Goal: Task Accomplishment & Management: Use online tool/utility

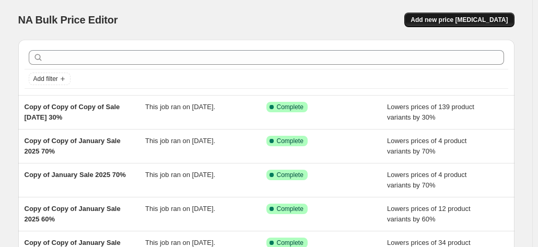
click at [451, 22] on span "Add new price [MEDICAL_DATA]" at bounding box center [458, 20] width 97 height 8
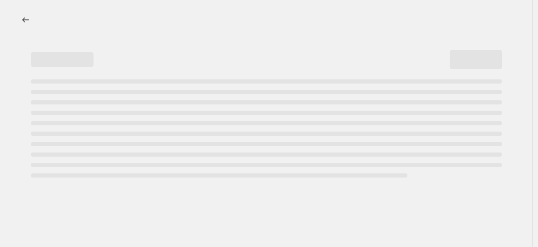
select select "percentage"
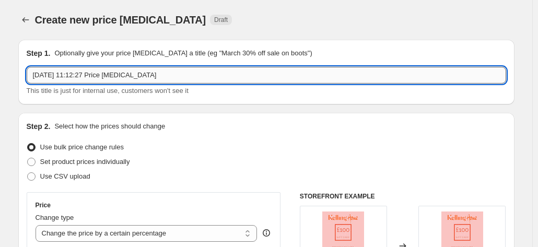
click at [174, 77] on input "[DATE] 11:12:27 Price [MEDICAL_DATA]" at bounding box center [266, 75] width 479 height 17
drag, startPoint x: 174, startPoint y: 77, endPoint x: 22, endPoint y: 68, distance: 152.7
click at [22, 68] on div "Step 1. Optionally give your price [MEDICAL_DATA] a title (eg "March 30% off sa…" at bounding box center [266, 72] width 496 height 65
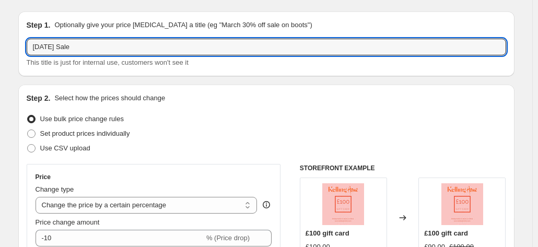
scroll to position [52, 0]
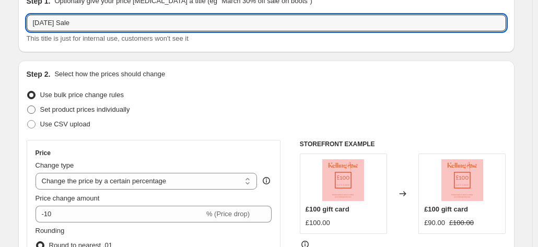
type input "[DATE] Sale"
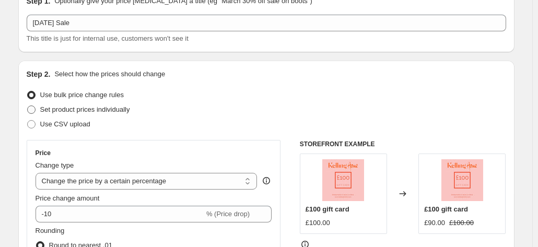
click at [32, 111] on span at bounding box center [31, 109] width 8 height 8
click at [28, 106] on input "Set product prices individually" at bounding box center [27, 105] width 1 height 1
radio input "true"
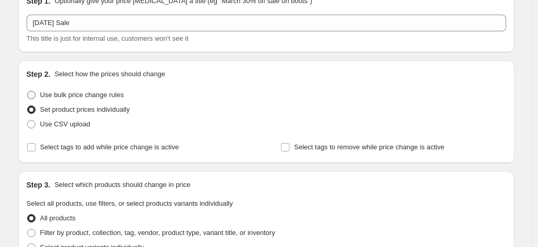
click at [33, 99] on span at bounding box center [31, 95] width 8 height 8
click at [28, 91] on input "Use bulk price change rules" at bounding box center [27, 91] width 1 height 1
radio input "true"
select select "percentage"
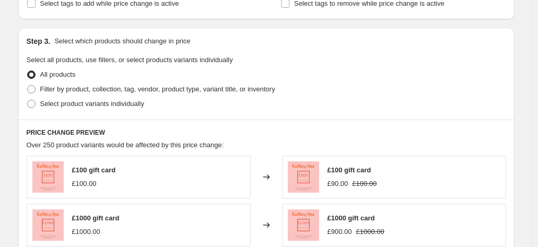
scroll to position [470, 0]
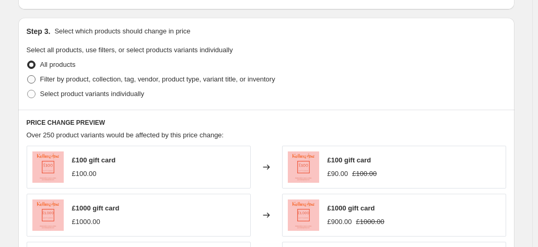
click at [32, 75] on span at bounding box center [31, 79] width 8 height 8
click at [28, 75] on input "Filter by product, collection, tag, vendor, product type, variant title, or inv…" at bounding box center [27, 75] width 1 height 1
radio input "true"
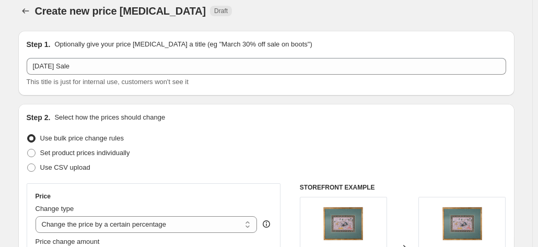
scroll to position [0, 0]
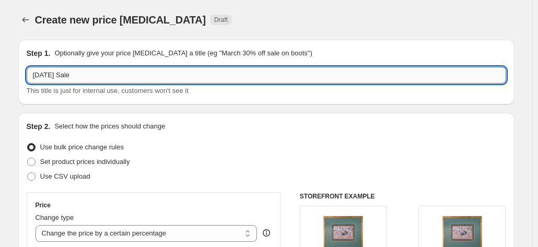
click at [120, 74] on input "[DATE] Sale" at bounding box center [266, 75] width 479 height 17
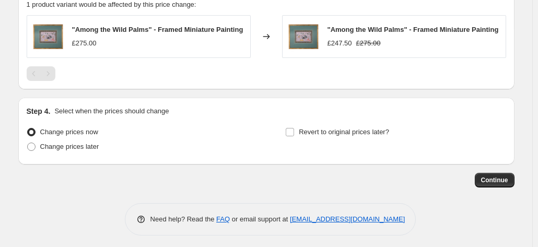
scroll to position [727, 0]
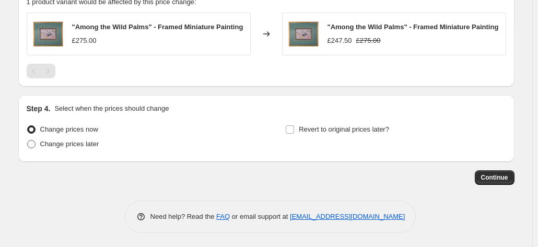
type input "[DATE] Sale 10%"
click at [29, 143] on span at bounding box center [31, 143] width 9 height 9
click at [28, 140] on input "Change prices later" at bounding box center [27, 140] width 1 height 1
radio input "true"
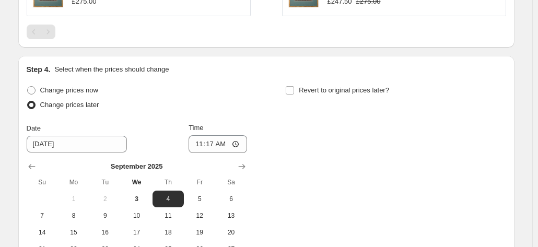
scroll to position [779, 0]
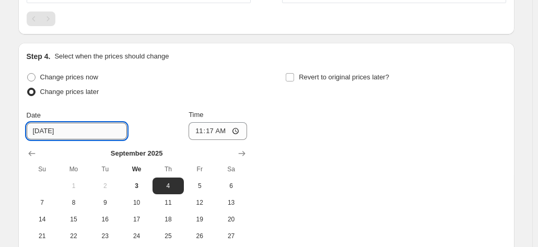
click at [72, 132] on input "[DATE]" at bounding box center [77, 131] width 100 height 17
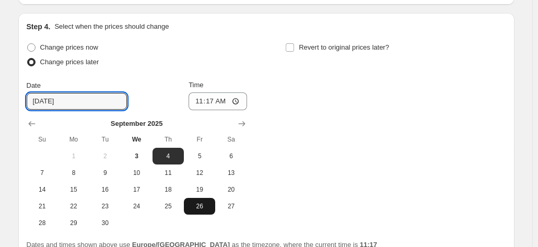
scroll to position [831, 0]
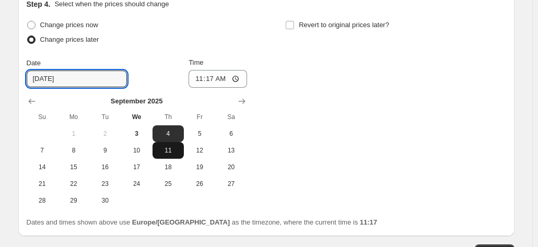
click at [173, 147] on span "11" at bounding box center [168, 150] width 23 height 8
type input "[DATE]"
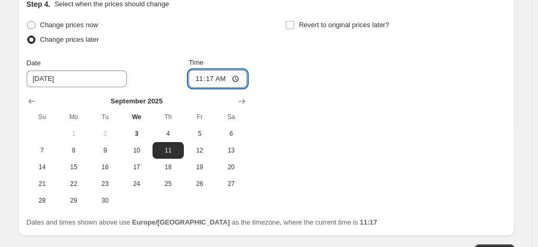
click at [234, 78] on input "11:17" at bounding box center [218, 79] width 58 height 18
type input "00:00"
click at [345, 136] on div "Change prices now Change prices later Date [DATE] Time 00:00 [DATE] Su Mo Tu We…" at bounding box center [266, 113] width 479 height 191
click at [291, 26] on input "Revert to original prices later?" at bounding box center [290, 25] width 8 height 8
checkbox input "true"
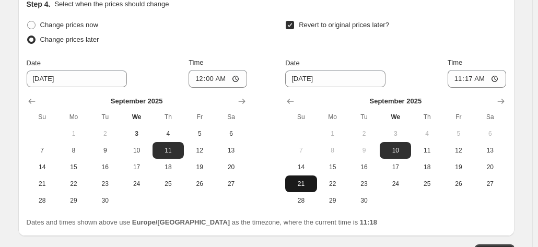
click at [298, 182] on span "21" at bounding box center [300, 184] width 23 height 8
type input "[DATE]"
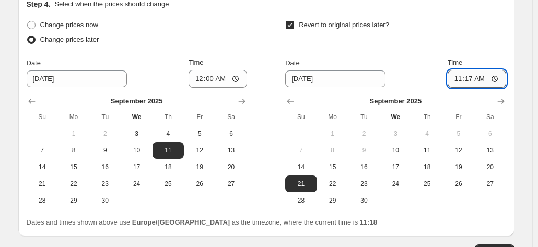
click at [483, 76] on input "11:17" at bounding box center [477, 79] width 58 height 18
click at [475, 79] on input "11:17" at bounding box center [477, 79] width 58 height 18
click at [470, 75] on input "11:17" at bounding box center [477, 79] width 58 height 18
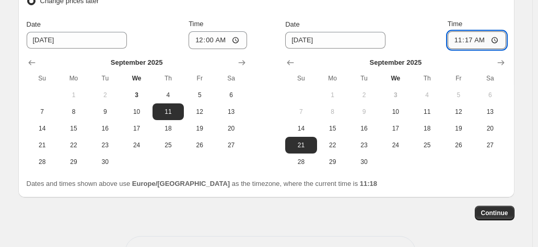
scroll to position [884, 0]
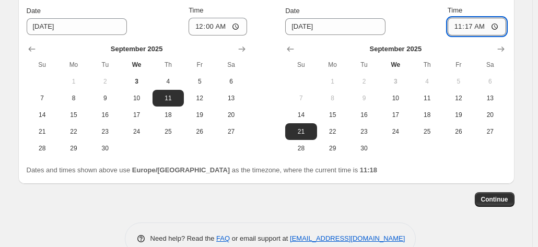
click at [473, 26] on input "11:17" at bounding box center [477, 27] width 58 height 18
type input "00:00"
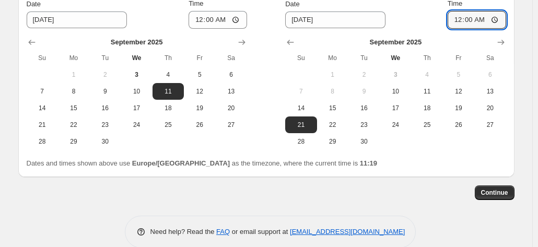
scroll to position [905, 0]
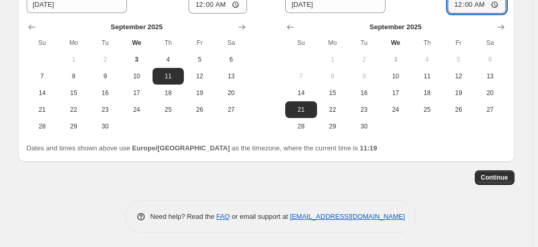
click at [497, 175] on span "Continue" at bounding box center [494, 177] width 27 height 8
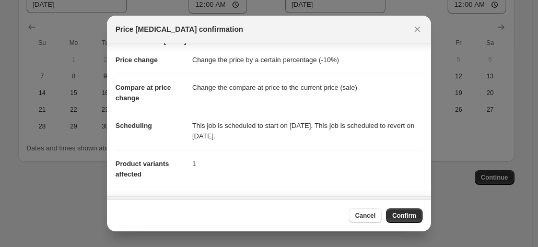
scroll to position [0, 0]
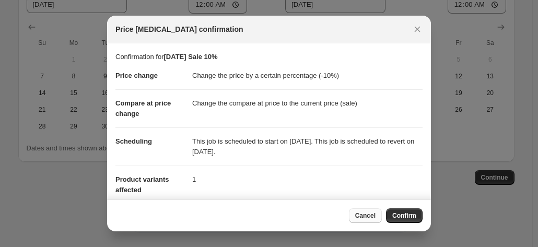
click at [374, 216] on span "Cancel" at bounding box center [365, 215] width 20 height 8
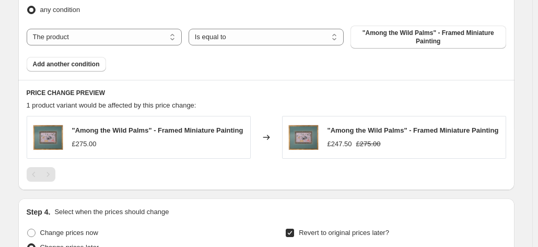
scroll to position [644, 0]
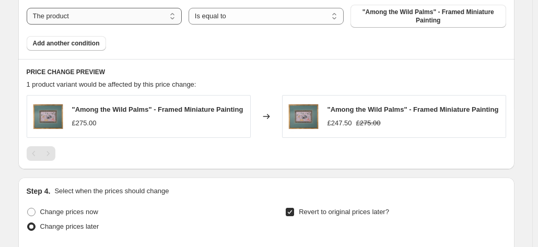
click at [86, 16] on select "The product The product's collection The product's tag The product's vendor The…" at bounding box center [104, 16] width 155 height 17
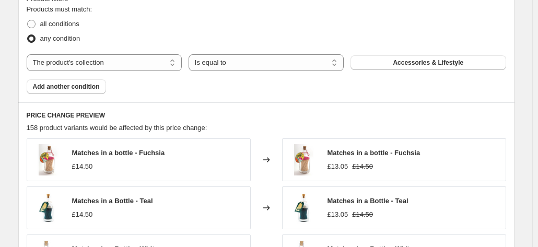
scroll to position [592, 0]
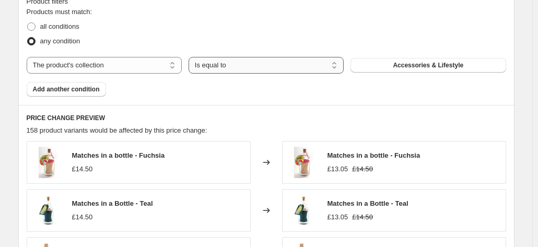
click at [217, 65] on select "Is equal to Is not equal to" at bounding box center [266, 65] width 155 height 17
click at [387, 64] on button "Accessories & Lifestyle" at bounding box center [427, 65] width 155 height 15
click at [91, 66] on select "The product The product's collection The product's tag The product's vendor The…" at bounding box center [104, 65] width 155 height 17
select select "product"
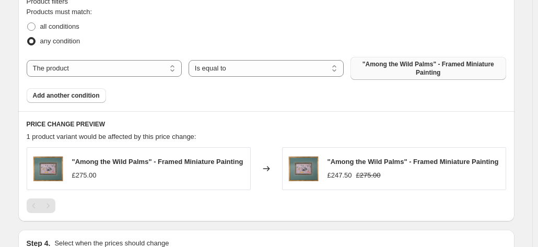
click at [401, 72] on span ""Among the Wild Palms" - Framed Miniature Painting" at bounding box center [428, 68] width 143 height 17
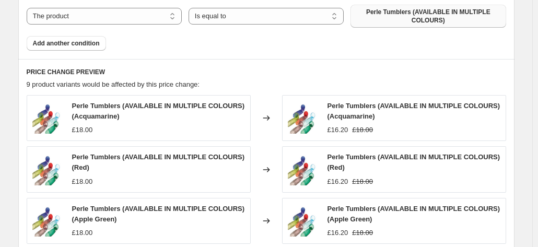
scroll to position [540, 0]
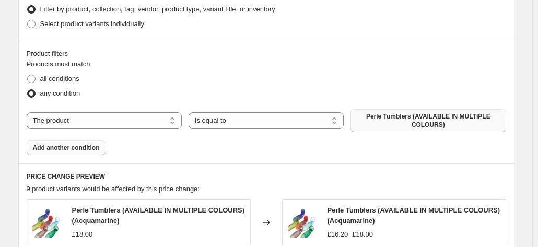
click at [79, 148] on span "Add another condition" at bounding box center [66, 148] width 67 height 8
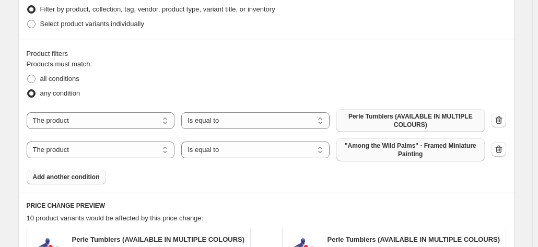
click at [379, 149] on span ""Among the Wild Palms" - Framed Miniature Painting" at bounding box center [411, 150] width 136 height 17
click at [160, 151] on select "The product The product's collection The product's tag The product's vendor The…" at bounding box center [101, 150] width 148 height 17
select select "collection"
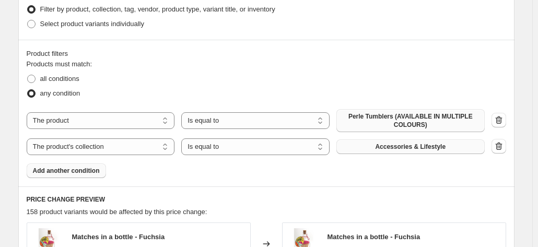
click at [456, 150] on button "Accessories & Lifestyle" at bounding box center [410, 146] width 148 height 15
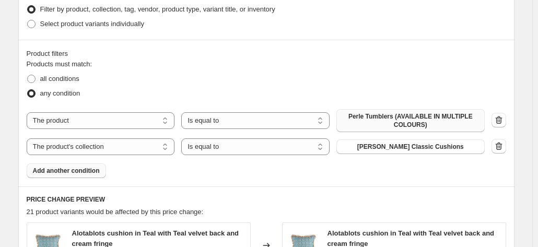
click at [55, 173] on span "Add another condition" at bounding box center [66, 171] width 67 height 8
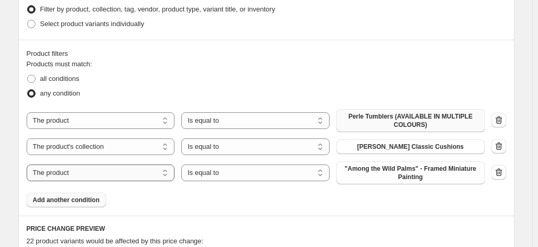
click at [55, 173] on select "The product The product's collection The product's tag The product's vendor The…" at bounding box center [101, 172] width 148 height 17
select select "collection"
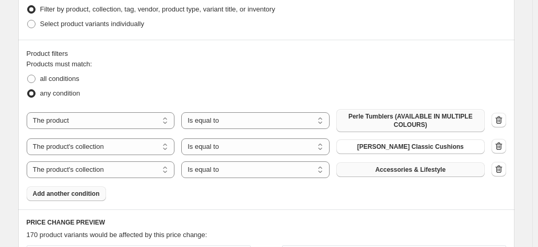
click at [410, 169] on span "Accessories & Lifestyle" at bounding box center [410, 170] width 70 height 8
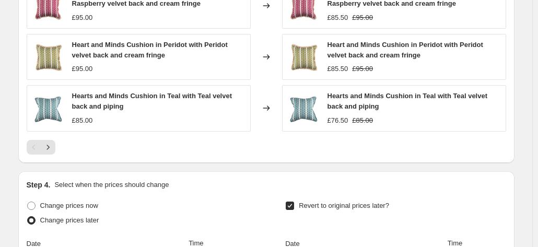
scroll to position [905, 0]
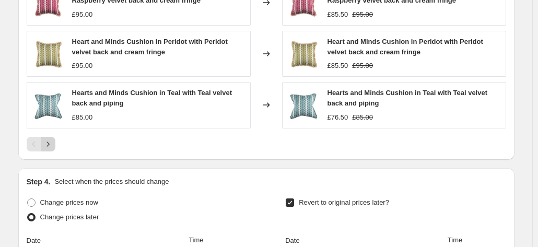
click at [52, 144] on icon "Next" at bounding box center [48, 144] width 10 height 10
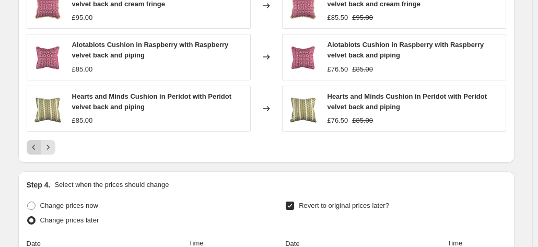
click at [35, 146] on icon "Previous" at bounding box center [33, 147] width 3 height 5
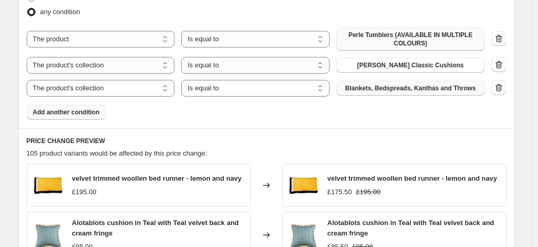
scroll to position [644, 0]
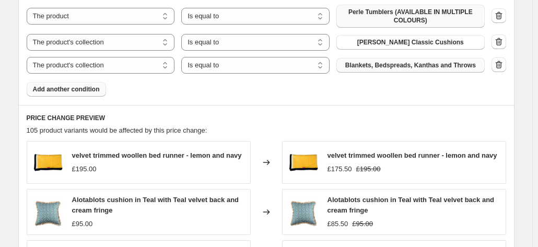
click at [54, 86] on span "Add another condition" at bounding box center [66, 89] width 67 height 8
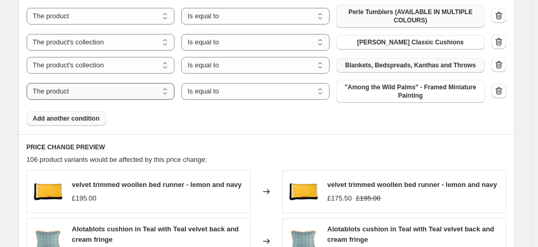
click at [76, 96] on select "The product The product's collection The product's tag The product's vendor The…" at bounding box center [101, 91] width 148 height 17
select select "collection"
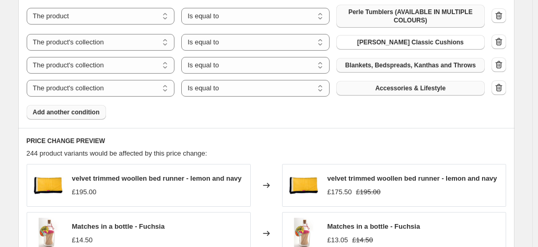
click at [393, 89] on span "Accessories & Lifestyle" at bounding box center [410, 88] width 70 height 8
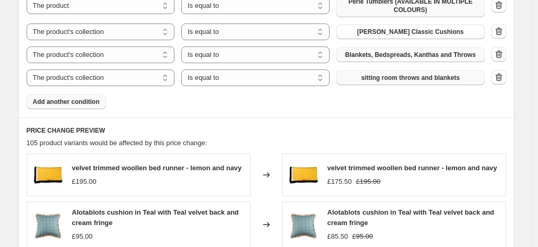
scroll to position [592, 0]
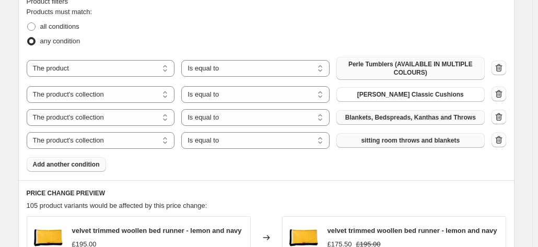
click at [80, 162] on span "Add another condition" at bounding box center [66, 164] width 67 height 8
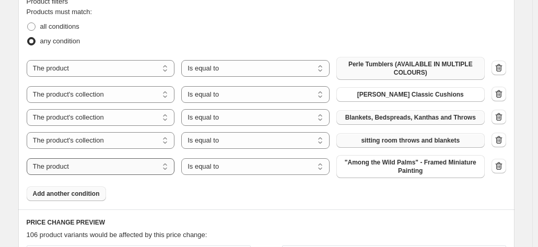
click at [80, 162] on select "The product The product's collection The product's tag The product's vendor The…" at bounding box center [101, 166] width 148 height 17
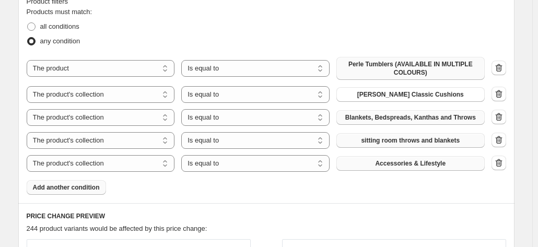
click at [403, 162] on span "Accessories & Lifestyle" at bounding box center [410, 163] width 70 height 8
click at [74, 163] on select "The product The product's collection The product's tag The product's vendor The…" at bounding box center [101, 163] width 148 height 17
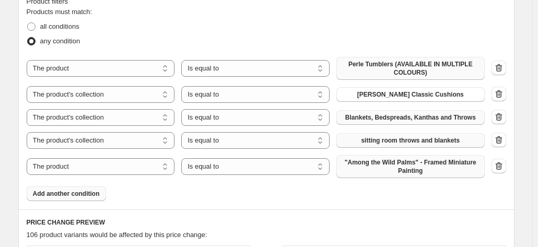
click at [391, 170] on span ""Among the Wild Palms" - Framed Miniature Painting" at bounding box center [411, 166] width 136 height 17
click at [85, 159] on select "The product The product's collection The product's tag The product's vendor The…" at bounding box center [101, 166] width 148 height 17
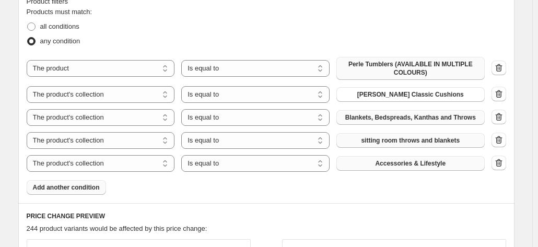
click at [377, 162] on button "Accessories & Lifestyle" at bounding box center [410, 163] width 148 height 15
click at [380, 165] on button "Accessories & Lifestyle" at bounding box center [410, 163] width 148 height 15
click at [92, 166] on select "The product The product's collection The product's tag The product's vendor The…" at bounding box center [101, 163] width 148 height 17
select select "product"
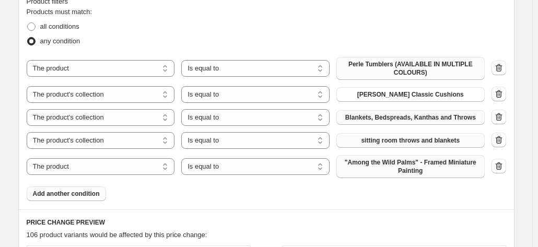
click at [400, 168] on span ""Among the Wild Palms" - Framed Miniature Painting" at bounding box center [411, 166] width 136 height 17
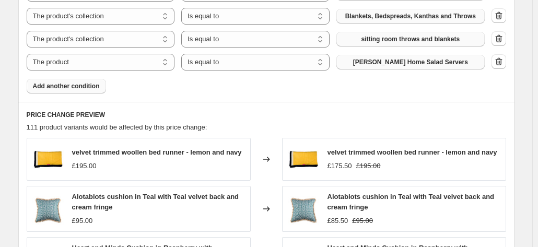
scroll to position [679, 0]
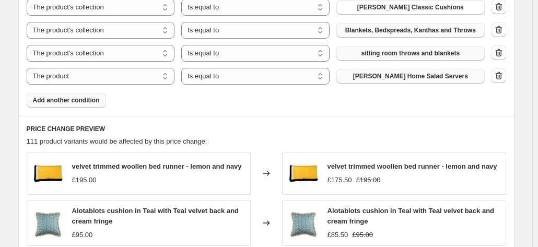
click at [54, 102] on span "Add another condition" at bounding box center [66, 100] width 67 height 8
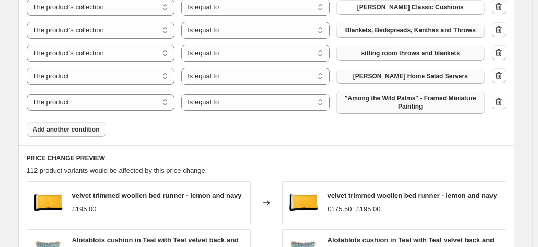
click at [384, 95] on span ""Among the Wild Palms" - Framed Miniature Painting" at bounding box center [411, 102] width 136 height 17
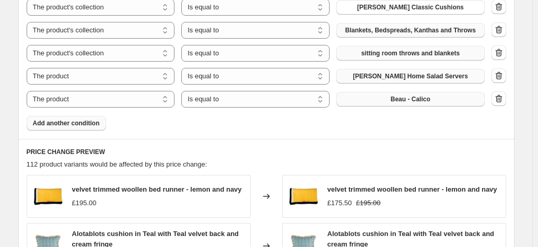
click at [64, 125] on span "Add another condition" at bounding box center [66, 123] width 67 height 8
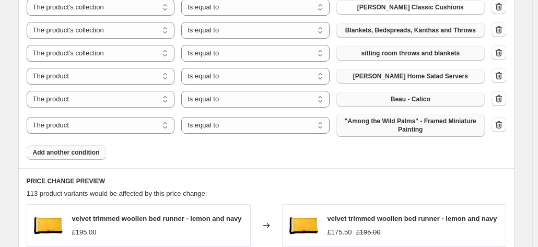
click at [374, 121] on span ""Among the Wild Palms" - Framed Miniature Painting" at bounding box center [411, 125] width 136 height 17
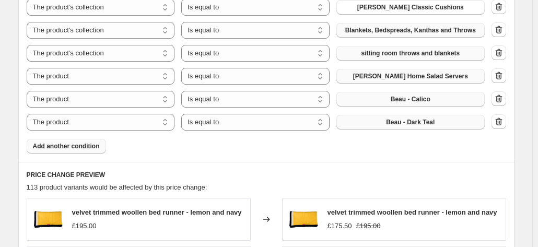
click at [62, 143] on span "Add another condition" at bounding box center [66, 146] width 67 height 8
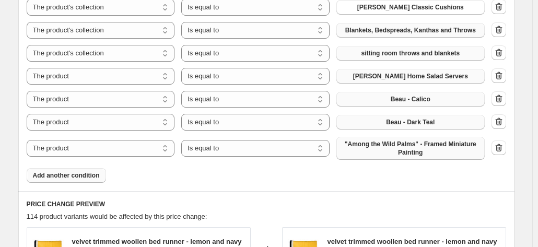
click at [380, 138] on button ""Among the Wild Palms" - Framed Miniature Painting" at bounding box center [410, 148] width 148 height 23
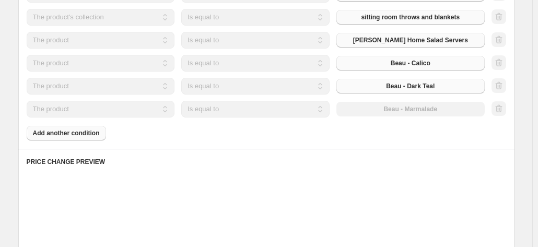
scroll to position [732, 0]
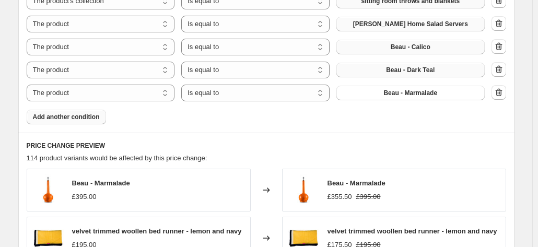
click at [68, 113] on span "Add another condition" at bounding box center [66, 117] width 67 height 8
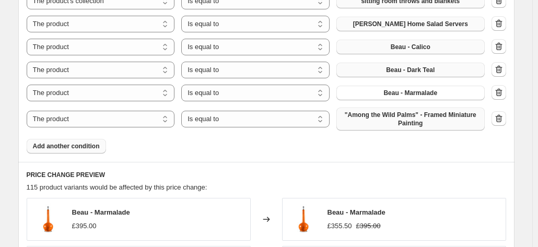
click at [387, 124] on span ""Among the Wild Palms" - Framed Miniature Painting" at bounding box center [411, 119] width 136 height 17
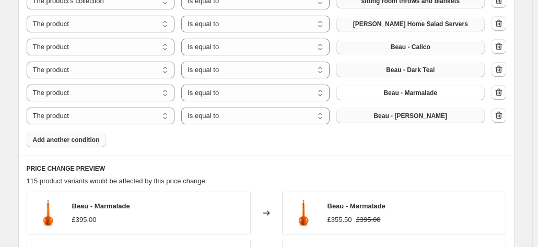
click at [76, 145] on button "Add another condition" at bounding box center [66, 140] width 79 height 15
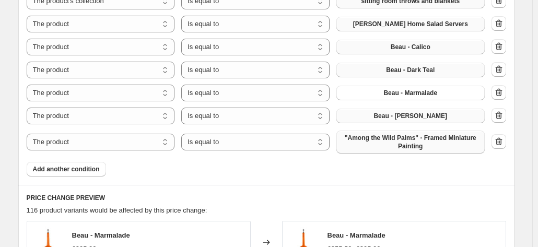
click at [361, 137] on span ""Among the Wild Palms" - Framed Miniature Painting" at bounding box center [411, 142] width 136 height 17
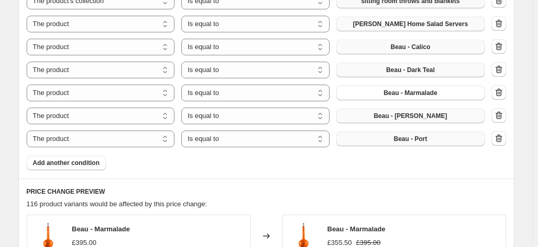
scroll to position [784, 0]
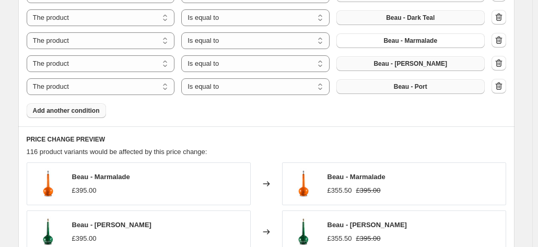
click at [75, 109] on span "Add another condition" at bounding box center [66, 111] width 67 height 8
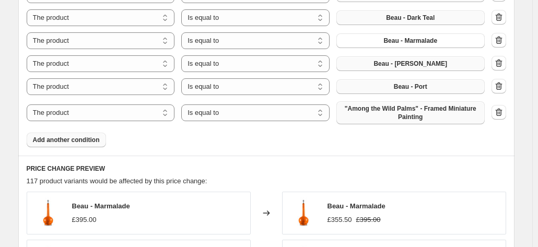
click at [399, 121] on button ""Among the Wild Palms" - Framed Miniature Painting" at bounding box center [410, 112] width 148 height 23
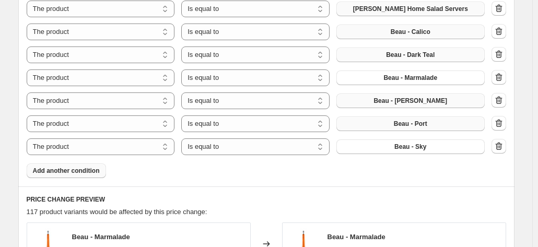
scroll to position [732, 0]
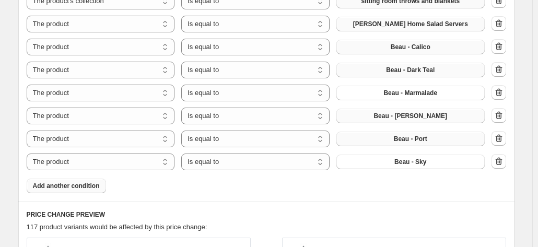
click at [54, 183] on span "Add another condition" at bounding box center [66, 186] width 67 height 8
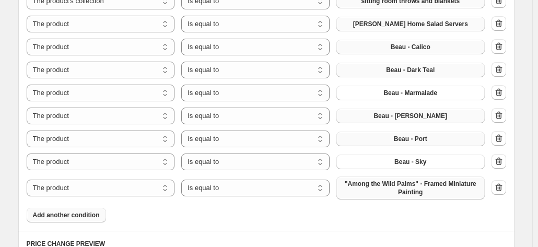
click at [356, 186] on span ""Among the Wild Palms" - Framed Miniature Painting" at bounding box center [411, 188] width 136 height 17
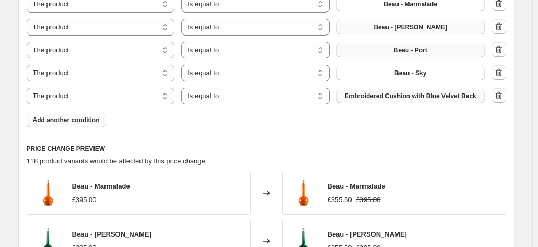
scroll to position [836, 0]
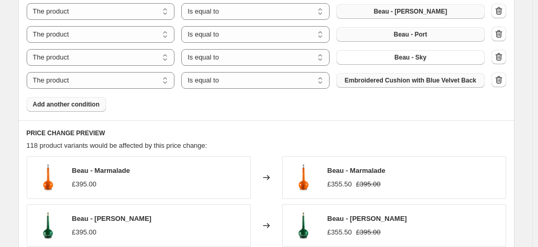
click at [38, 105] on span "Add another condition" at bounding box center [66, 104] width 67 height 8
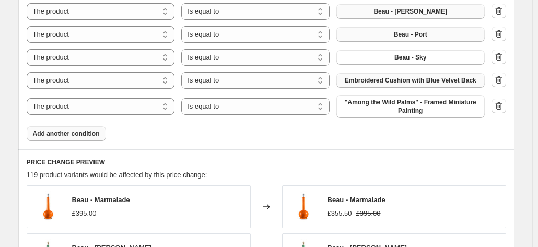
click at [375, 109] on span ""Among the Wild Palms" - Framed Miniature Painting" at bounding box center [411, 106] width 136 height 17
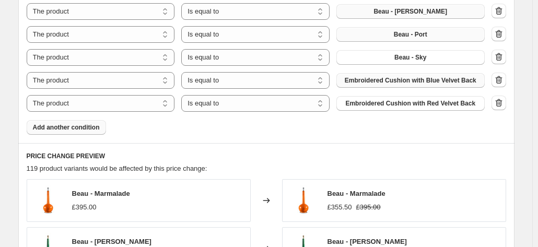
click at [57, 126] on span "Add another condition" at bounding box center [66, 127] width 67 height 8
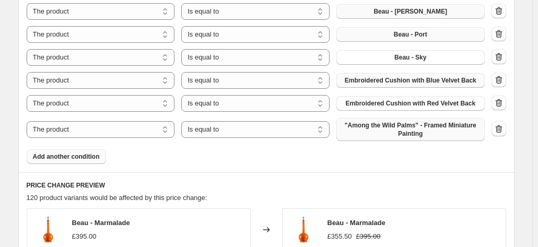
click at [380, 135] on span ""Among the Wild Palms" - Framed Miniature Painting" at bounding box center [411, 129] width 136 height 17
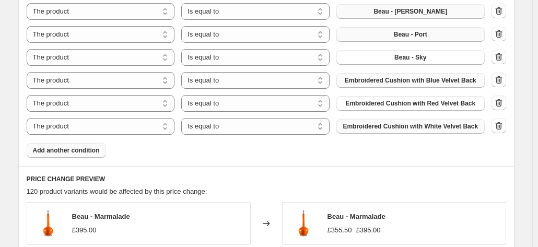
click at [63, 151] on span "Add another condition" at bounding box center [66, 150] width 67 height 8
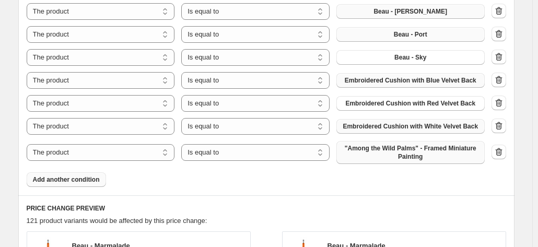
click at [377, 156] on span ""Among the Wild Palms" - Framed Miniature Painting" at bounding box center [411, 152] width 136 height 17
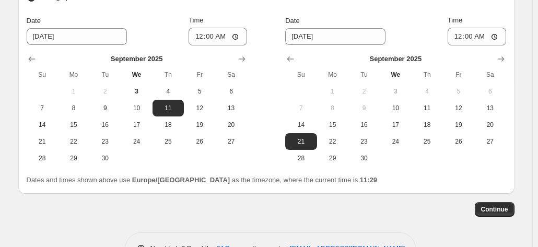
scroll to position [1428, 0]
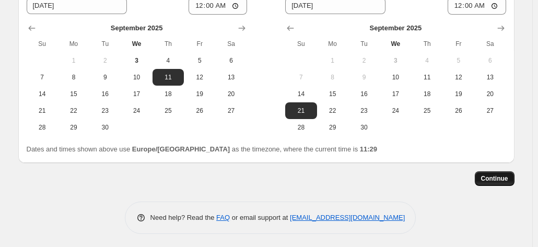
click at [491, 177] on span "Continue" at bounding box center [494, 178] width 27 height 8
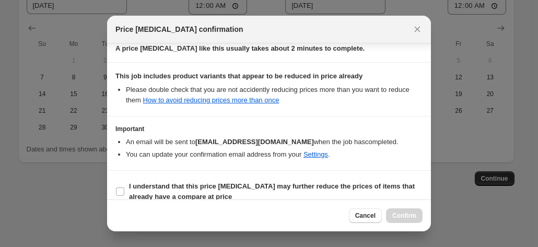
scroll to position [189, 0]
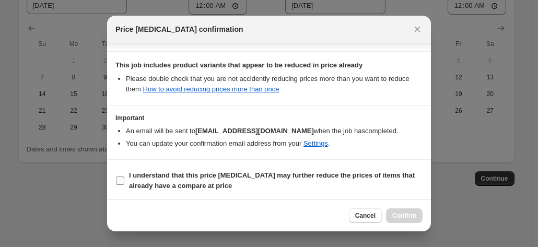
click at [120, 177] on input "I understand that this price [MEDICAL_DATA] may further reduce the prices of it…" at bounding box center [120, 181] width 8 height 8
checkbox input "true"
click at [398, 217] on span "Confirm" at bounding box center [404, 215] width 24 height 8
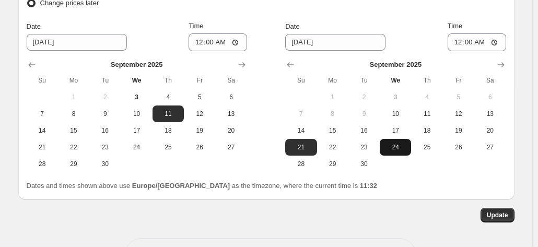
scroll to position [1491, 0]
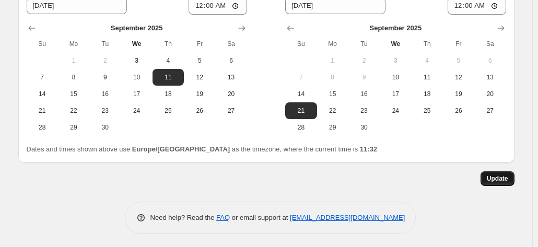
click at [503, 178] on span "Update" at bounding box center [497, 178] width 21 height 8
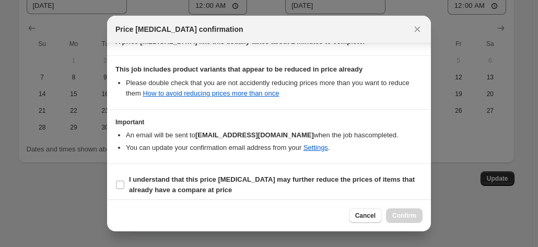
scroll to position [189, 0]
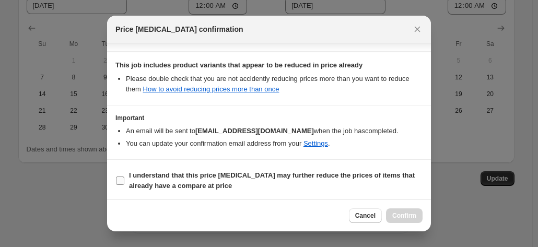
click at [123, 178] on input "I understand that this price [MEDICAL_DATA] may further reduce the prices of it…" at bounding box center [120, 181] width 8 height 8
checkbox input "true"
click at [395, 214] on span "Confirm" at bounding box center [404, 215] width 24 height 8
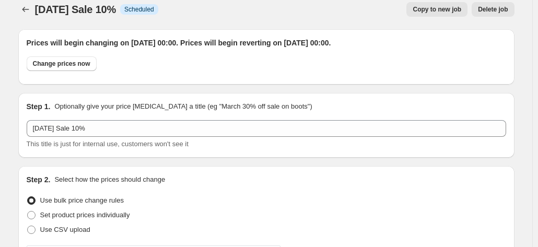
scroll to position [0, 0]
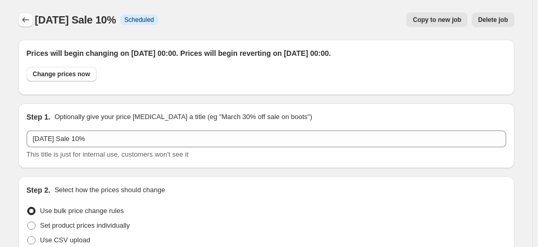
click at [27, 21] on icon "Price change jobs" at bounding box center [25, 20] width 10 height 10
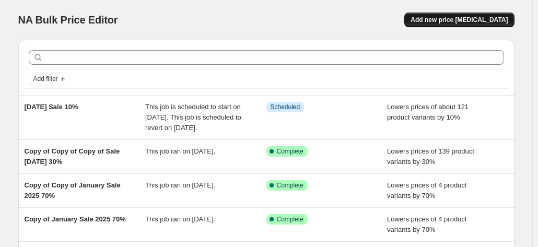
click at [462, 20] on span "Add new price [MEDICAL_DATA]" at bounding box center [458, 20] width 97 height 8
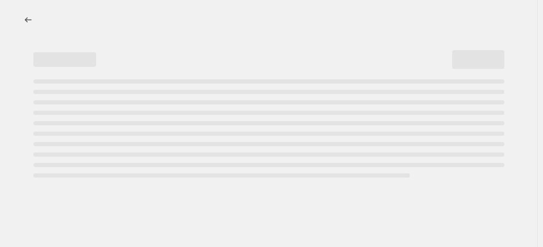
select select "percentage"
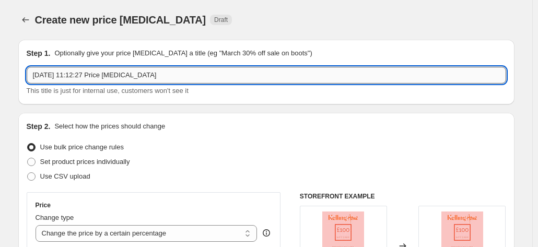
click at [86, 72] on input "[DATE] 11:12:27 Price [MEDICAL_DATA]" at bounding box center [266, 75] width 479 height 17
drag, startPoint x: 190, startPoint y: 73, endPoint x: 18, endPoint y: 66, distance: 172.4
drag, startPoint x: 100, startPoint y: 77, endPoint x: 85, endPoint y: 76, distance: 15.2
click at [85, 76] on input "September Sale 2025 20%" at bounding box center [266, 75] width 479 height 17
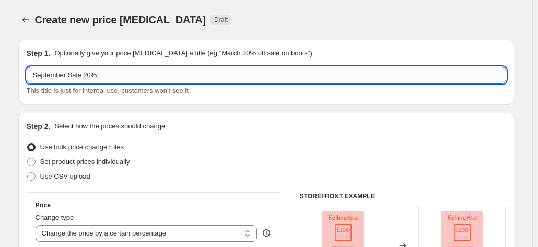
click at [72, 76] on input "September Sale 20%" at bounding box center [266, 75] width 479 height 17
click at [70, 76] on input "September Sale 20%" at bounding box center [266, 75] width 479 height 17
paste input "2025"
type input "[DATE] Sale 20%"
click at [31, 17] on icon "Price change jobs" at bounding box center [25, 20] width 10 height 10
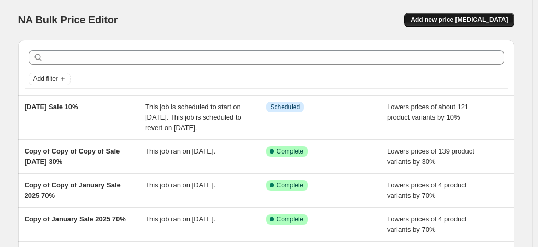
click at [458, 16] on span "Add new price [MEDICAL_DATA]" at bounding box center [458, 20] width 97 height 8
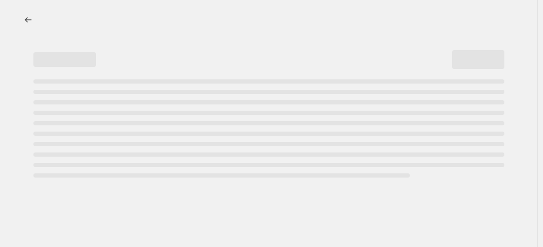
select select "percentage"
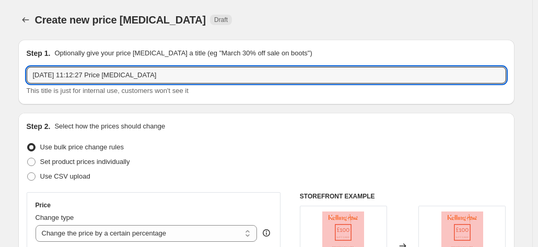
drag, startPoint x: 179, startPoint y: 73, endPoint x: -51, endPoint y: 67, distance: 230.4
click at [0, 67] on html "Home Settings Plans Skip to content Create new price [MEDICAL_DATA]. This page …" at bounding box center [269, 123] width 538 height 247
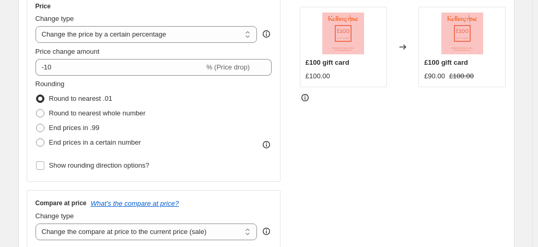
scroll to position [209, 0]
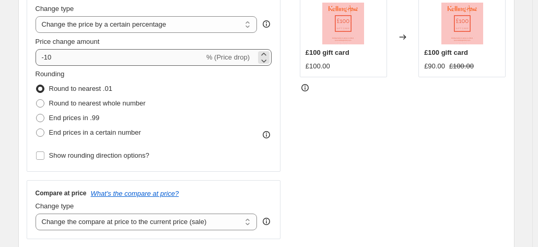
type input "[DATE] Sale 20%"
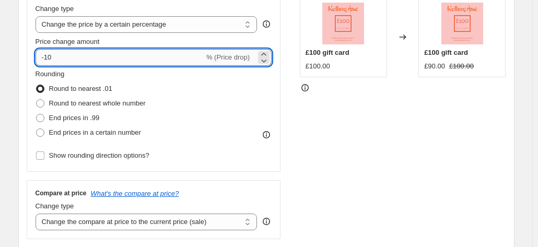
click at [68, 55] on input "-10" at bounding box center [120, 57] width 169 height 17
click at [268, 53] on icon at bounding box center [263, 54] width 10 height 10
click at [266, 60] on icon at bounding box center [263, 60] width 10 height 10
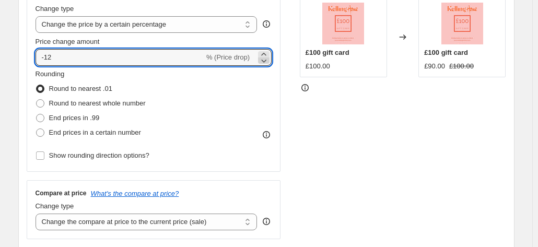
click at [266, 60] on icon at bounding box center [263, 60] width 10 height 10
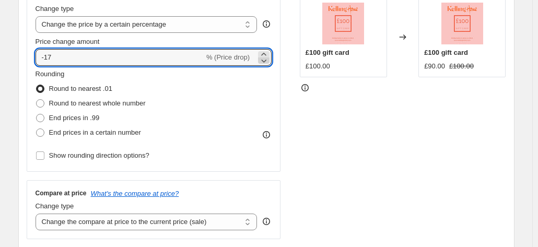
click at [266, 60] on icon at bounding box center [263, 60] width 10 height 10
type input "-20"
click at [202, 144] on div "Rounding Round to nearest .01 Round to nearest whole number End prices in .99 E…" at bounding box center [154, 116] width 237 height 94
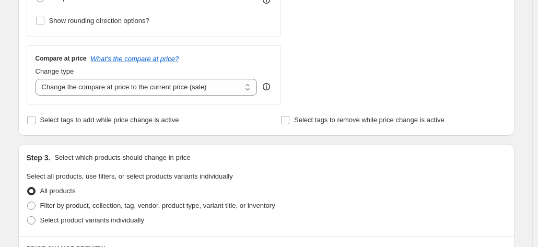
scroll to position [366, 0]
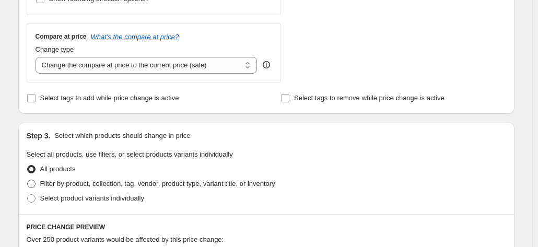
click at [36, 184] on span at bounding box center [31, 183] width 9 height 9
click at [28, 180] on input "Filter by product, collection, tag, vendor, product type, variant title, or inv…" at bounding box center [27, 180] width 1 height 1
radio input "true"
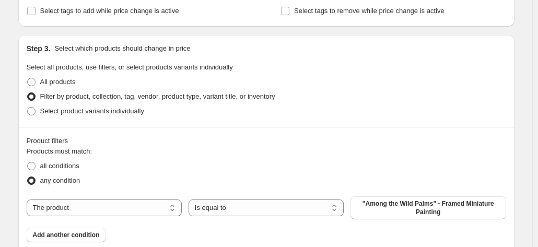
scroll to position [518, 0]
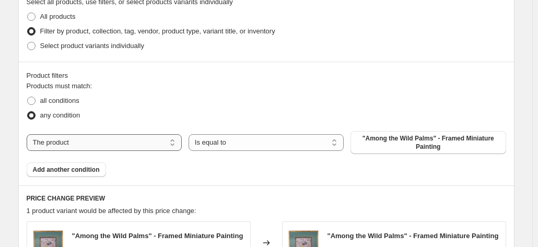
click at [114, 144] on select "The product The product's collection The product's tag The product's vendor The…" at bounding box center [104, 142] width 155 height 17
click at [406, 141] on span ""Among the Wild Palms" - Framed Miniature Painting" at bounding box center [428, 142] width 143 height 17
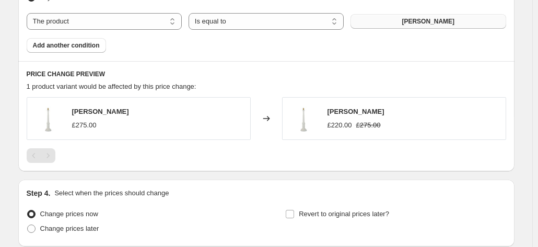
scroll to position [622, 0]
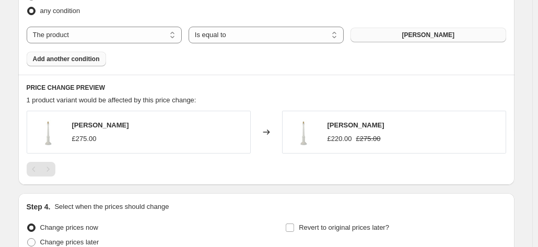
click at [69, 58] on span "Add another condition" at bounding box center [66, 59] width 67 height 8
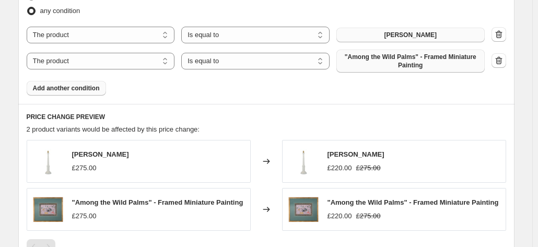
click at [370, 55] on span ""Among the Wild Palms" - Framed Miniature Painting" at bounding box center [411, 61] width 136 height 17
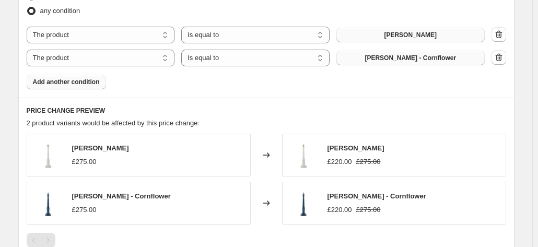
click at [70, 77] on button "Add another condition" at bounding box center [66, 82] width 79 height 15
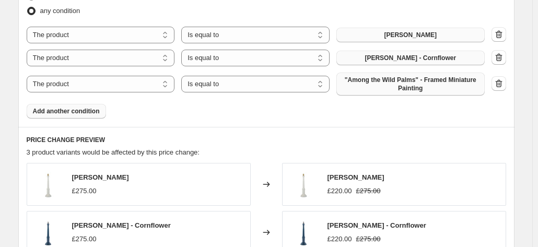
click at [407, 87] on span ""Among the Wild Palms" - Framed Miniature Painting" at bounding box center [411, 84] width 136 height 17
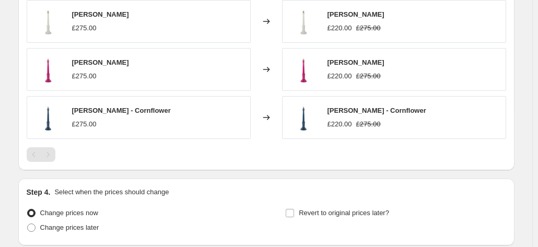
scroll to position [675, 0]
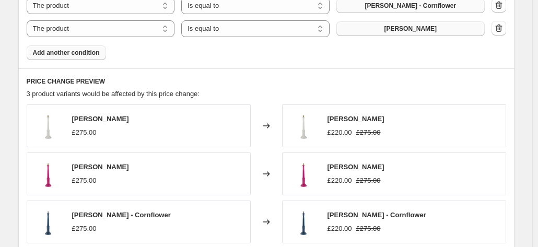
click at [63, 51] on span "Add another condition" at bounding box center [66, 53] width 67 height 8
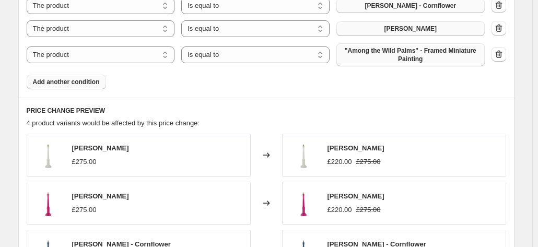
click at [371, 51] on span ""Among the Wild Palms" - Framed Miniature Painting" at bounding box center [411, 54] width 136 height 17
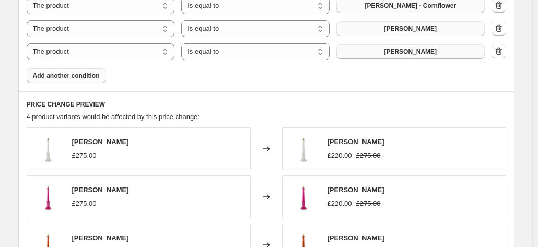
click at [65, 80] on button "Add another condition" at bounding box center [66, 75] width 79 height 15
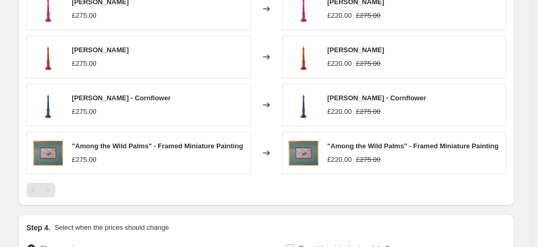
scroll to position [936, 0]
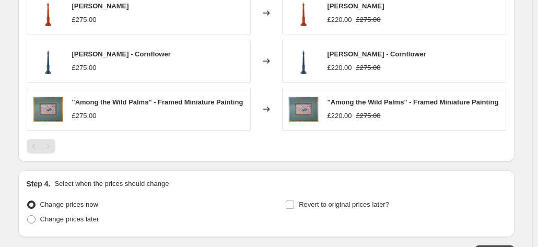
click at [61, 107] on img at bounding box center [47, 108] width 31 height 31
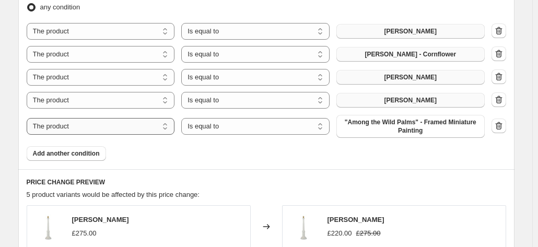
scroll to position [622, 0]
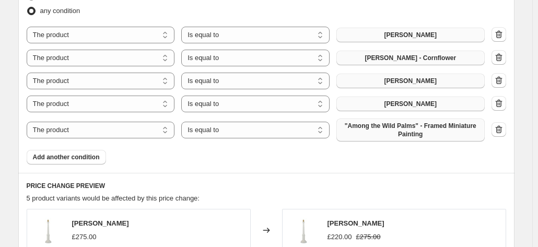
click at [378, 126] on span ""Among the Wild Palms" - Framed Miniature Painting" at bounding box center [411, 130] width 136 height 17
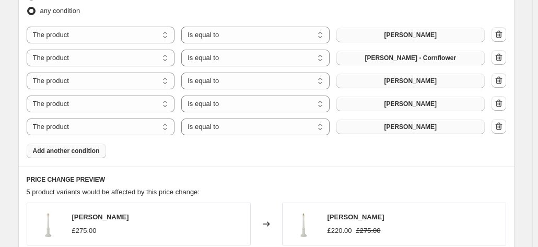
click at [69, 149] on span "Add another condition" at bounding box center [66, 151] width 67 height 8
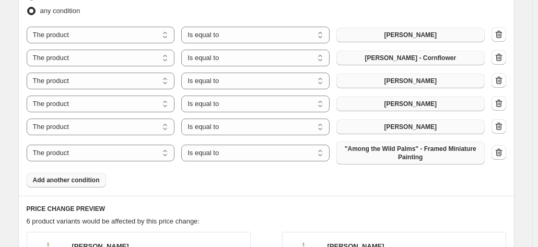
click at [370, 143] on button ""Among the Wild Palms" - Framed Miniature Painting" at bounding box center [410, 153] width 148 height 23
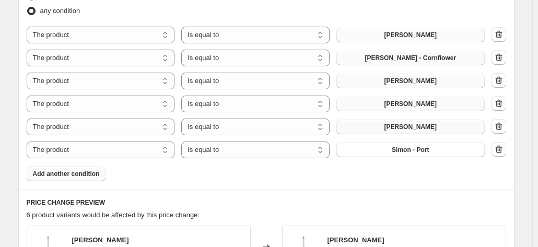
click at [69, 171] on span "Add another condition" at bounding box center [66, 174] width 67 height 8
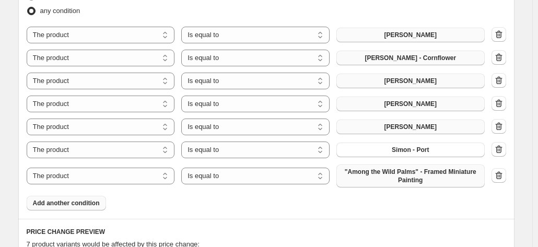
click at [409, 172] on span ""Among the Wild Palms" - Framed Miniature Painting" at bounding box center [411, 176] width 136 height 17
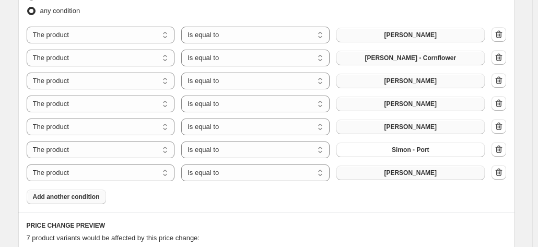
click at [92, 197] on span "Add another condition" at bounding box center [66, 197] width 67 height 8
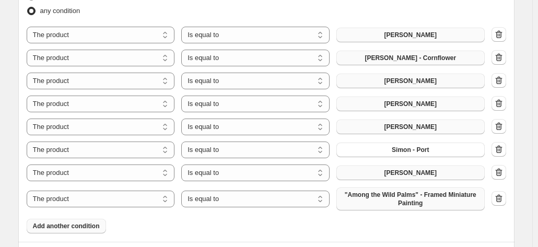
click at [361, 194] on span ""Among the Wild Palms" - Framed Miniature Painting" at bounding box center [411, 199] width 136 height 17
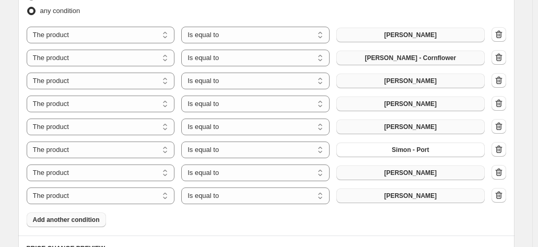
scroll to position [675, 0]
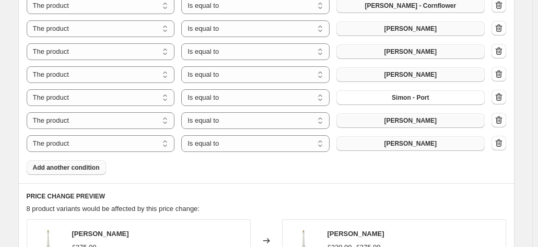
click at [50, 163] on span "Add another condition" at bounding box center [66, 167] width 67 height 8
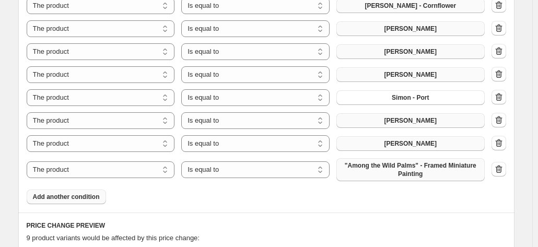
click at [420, 171] on span ""Among the Wild Palms" - Framed Miniature Painting" at bounding box center [411, 169] width 136 height 17
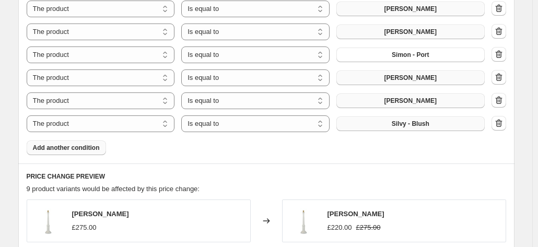
scroll to position [727, 0]
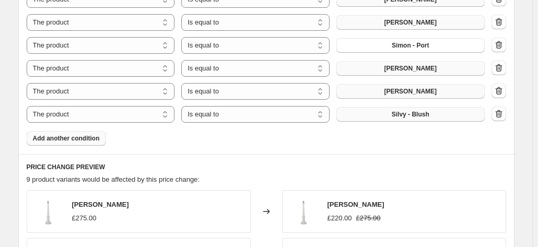
click at [68, 139] on span "Add another condition" at bounding box center [66, 138] width 67 height 8
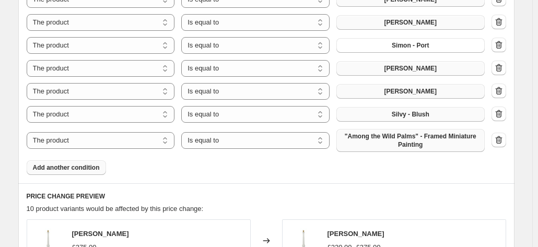
click at [364, 138] on span ""Among the Wild Palms" - Framed Miniature Painting" at bounding box center [411, 140] width 136 height 17
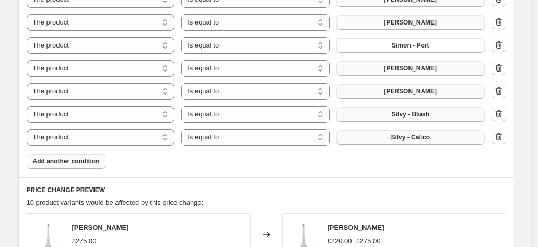
click at [72, 162] on span "Add another condition" at bounding box center [66, 161] width 67 height 8
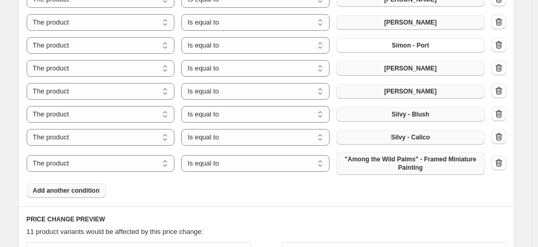
click at [362, 159] on span ""Among the Wild Palms" - Framed Miniature Painting" at bounding box center [411, 163] width 136 height 17
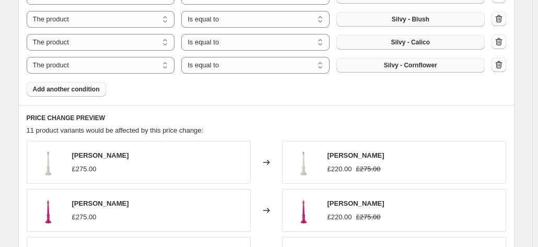
scroll to position [831, 0]
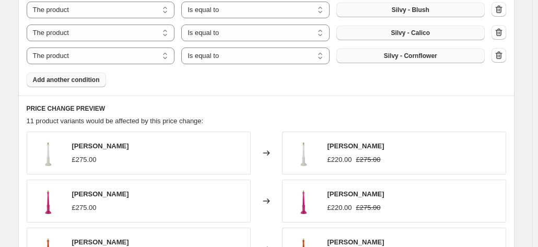
click at [68, 81] on span "Add another condition" at bounding box center [66, 80] width 67 height 8
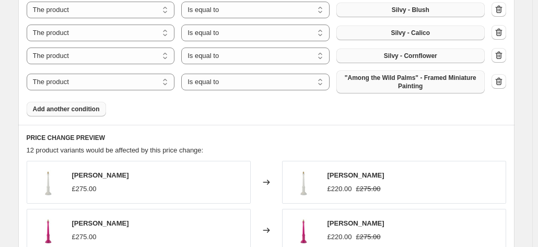
click at [373, 82] on span ""Among the Wild Palms" - Framed Miniature Painting" at bounding box center [411, 82] width 136 height 17
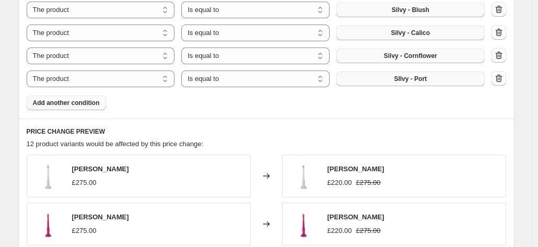
click at [74, 101] on span "Add another condition" at bounding box center [66, 103] width 67 height 8
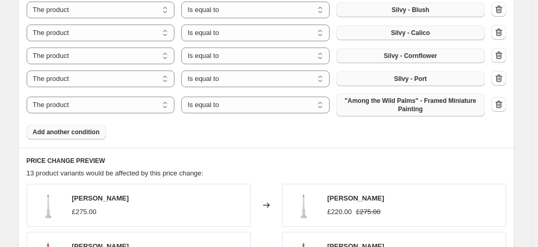
click at [397, 108] on span ""Among the Wild Palms" - Framed Miniature Painting" at bounding box center [411, 105] width 136 height 17
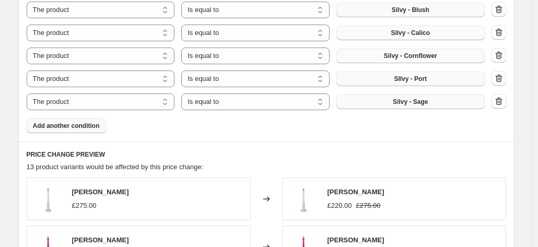
click at [72, 126] on span "Add another condition" at bounding box center [66, 126] width 67 height 8
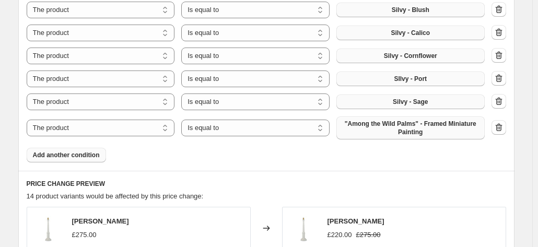
click at [387, 116] on button ""Among the Wild Palms" - Framed Miniature Painting" at bounding box center [410, 127] width 148 height 23
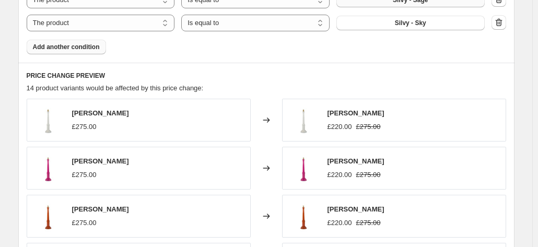
scroll to position [936, 0]
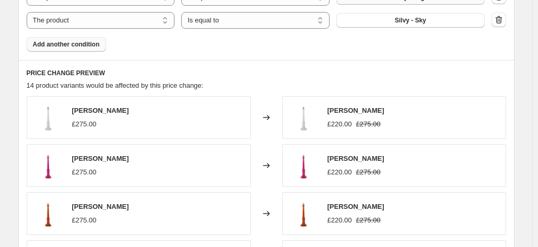
click at [78, 48] on button "Add another condition" at bounding box center [66, 44] width 79 height 15
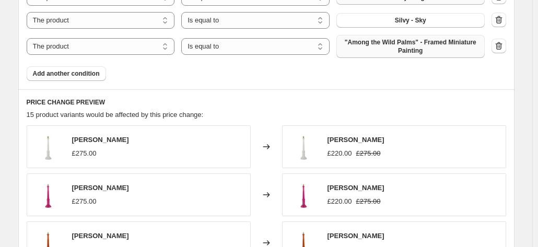
click at [378, 56] on button ""Among the Wild Palms" - Framed Miniature Painting" at bounding box center [410, 46] width 148 height 23
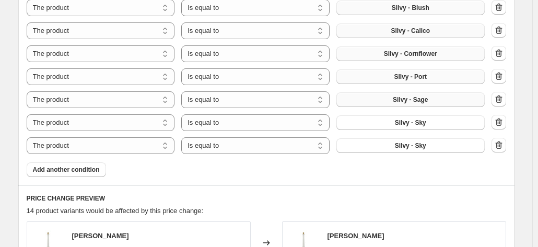
scroll to position [816, 0]
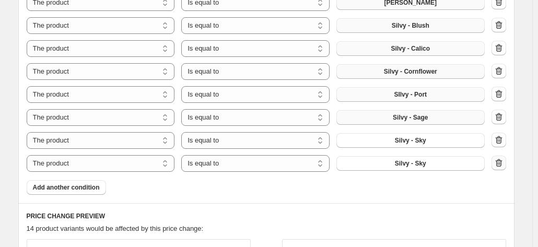
click at [502, 160] on icon "button" at bounding box center [498, 163] width 7 height 8
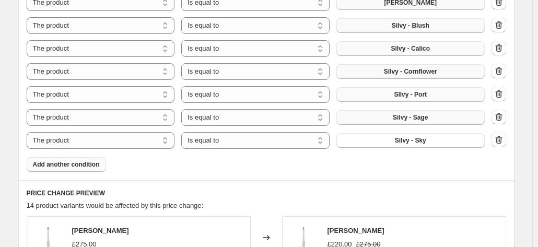
click at [56, 166] on span "Add another condition" at bounding box center [66, 164] width 67 height 8
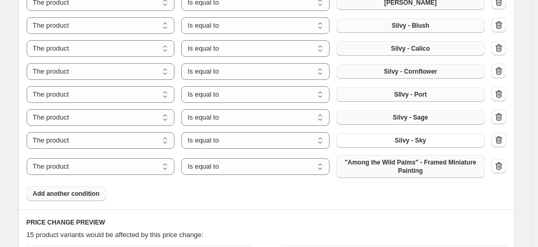
click at [351, 165] on span ""Among the Wild Palms" - Framed Miniature Painting" at bounding box center [411, 166] width 136 height 17
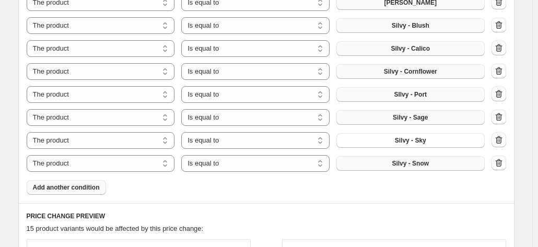
scroll to position [972, 0]
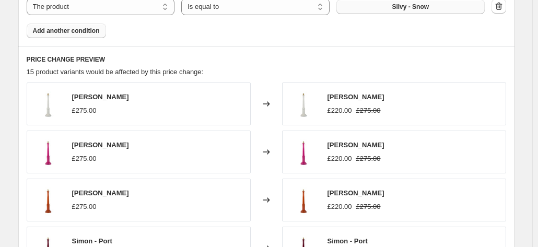
click at [58, 30] on span "Add another condition" at bounding box center [66, 31] width 67 height 8
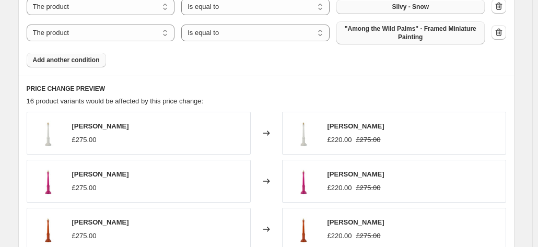
click at [368, 30] on span ""Among the Wild Palms" - Framed Miniature Painting" at bounding box center [411, 33] width 136 height 17
